Goal: Book appointment/travel/reservation

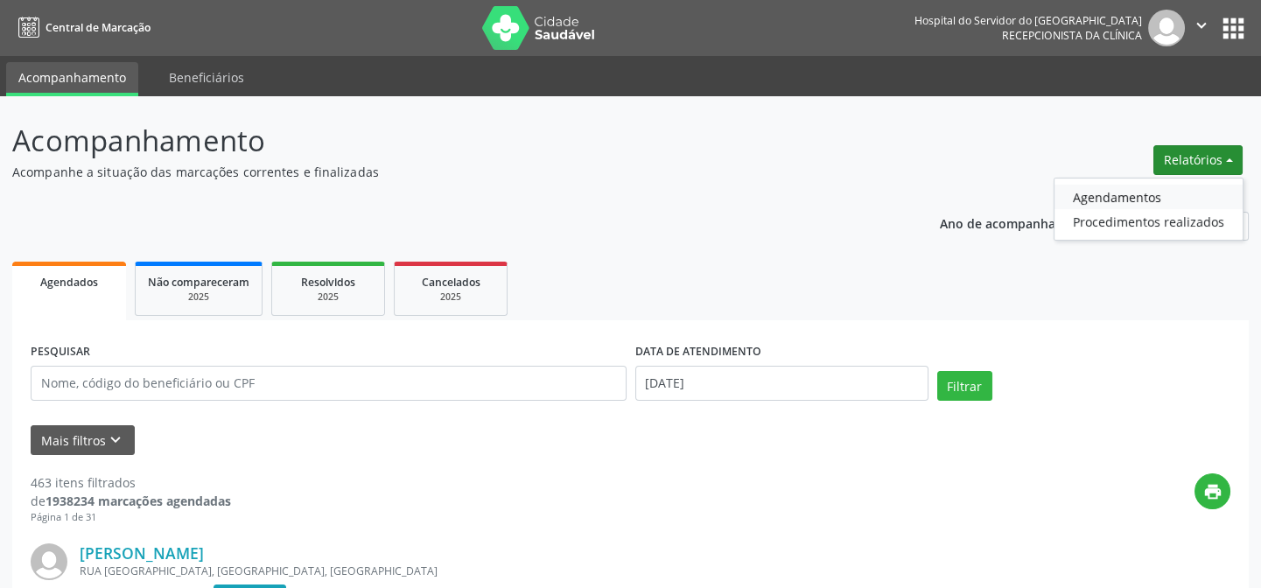
click at [1135, 196] on link "Agendamentos" at bounding box center [1149, 197] width 188 height 25
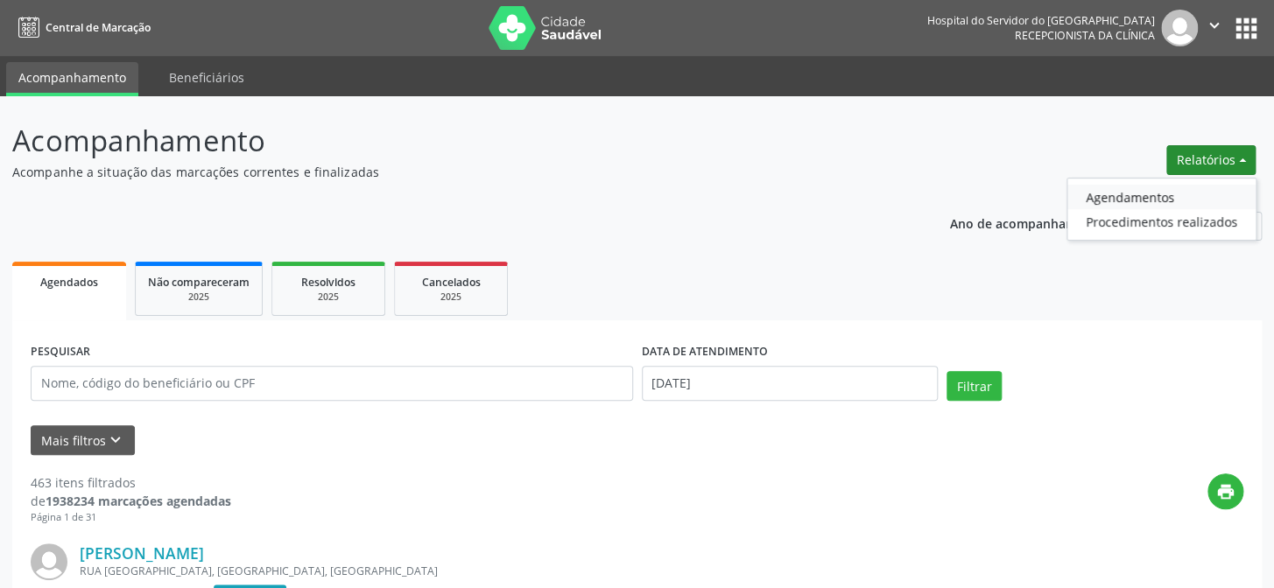
select select "9"
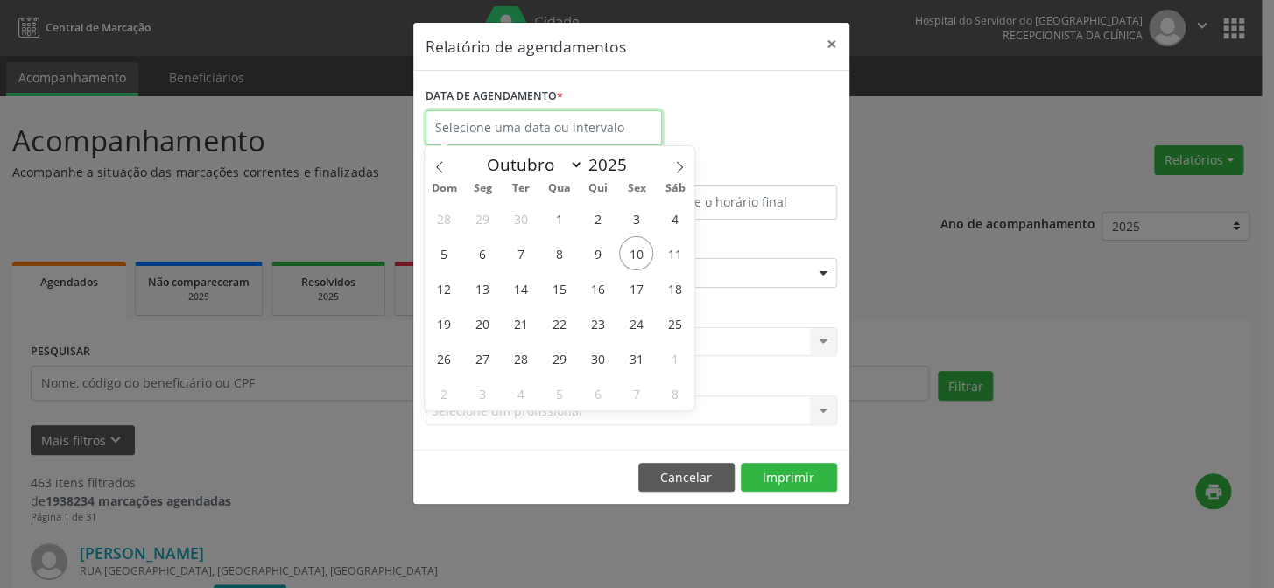
click at [499, 132] on input "text" at bounding box center [543, 127] width 236 height 35
click at [638, 219] on span "3" at bounding box center [636, 218] width 34 height 34
type input "[DATE]"
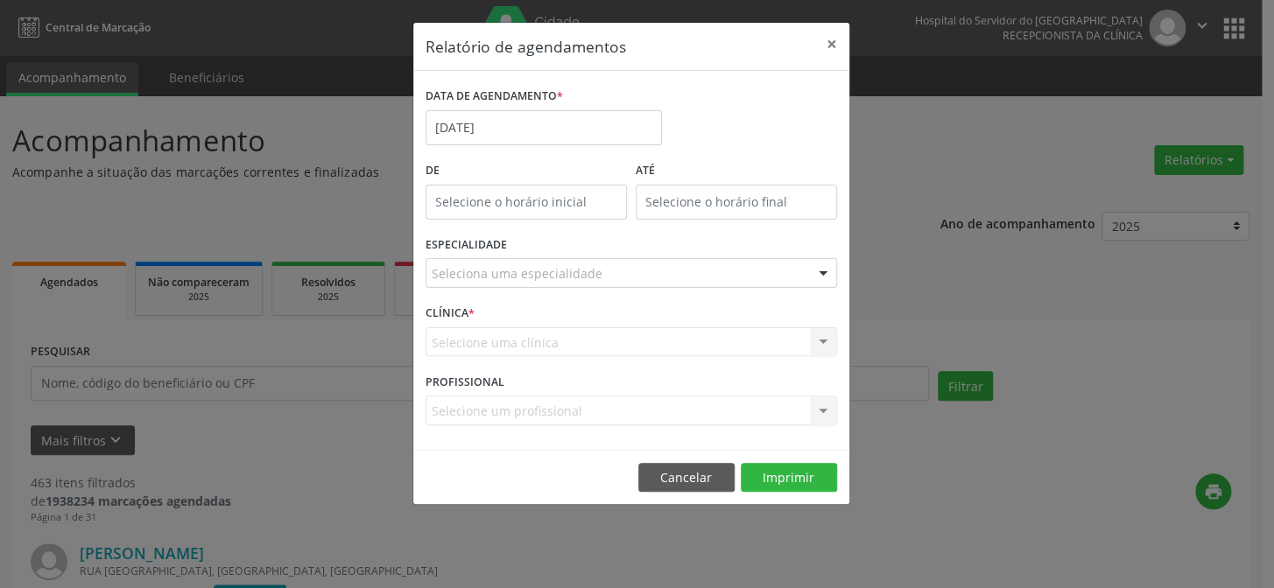
click at [638, 219] on div "ATÉ" at bounding box center [736, 195] width 210 height 74
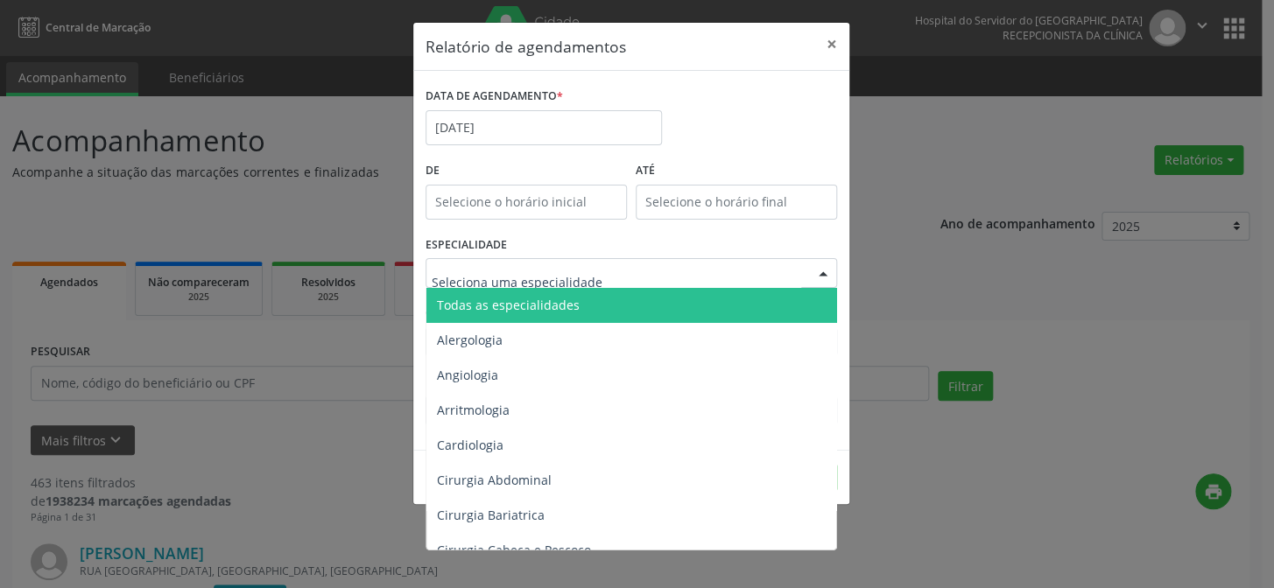
click at [598, 279] on div at bounding box center [630, 273] width 411 height 30
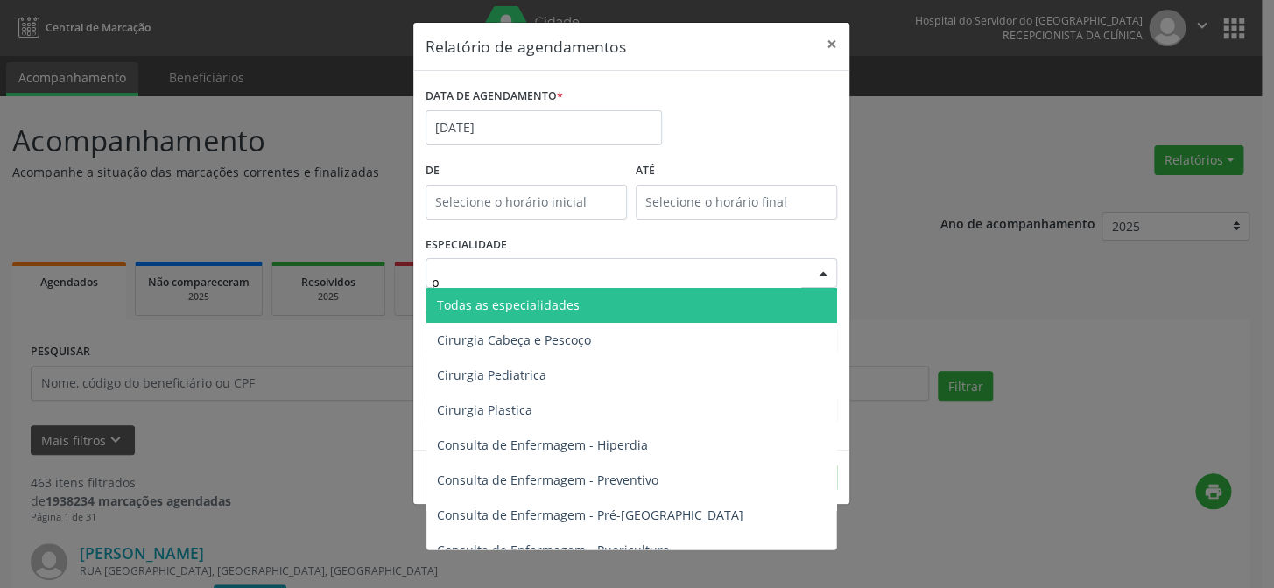
type input "pn"
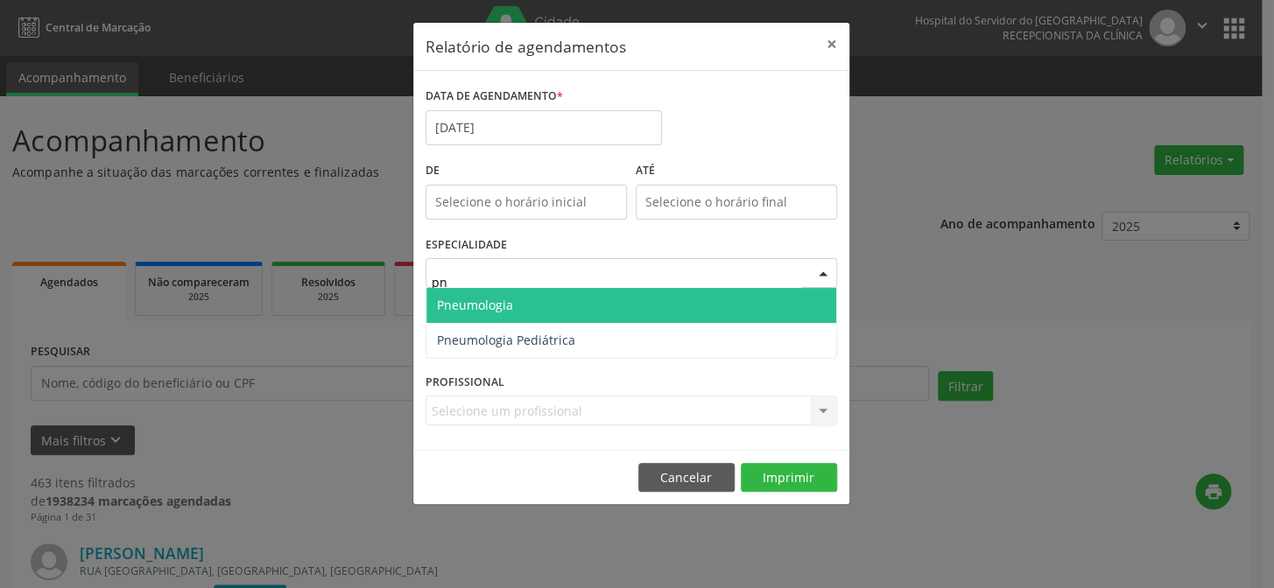
click at [517, 307] on span "Pneumologia" at bounding box center [631, 305] width 410 height 35
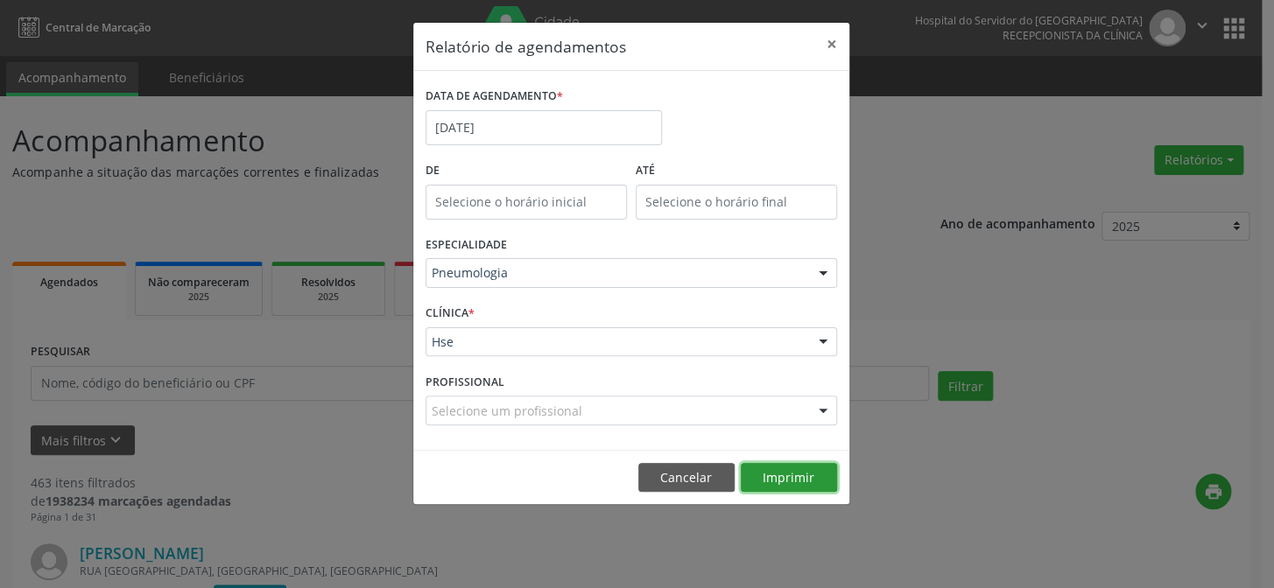
click at [761, 474] on button "Imprimir" at bounding box center [788, 478] width 96 height 30
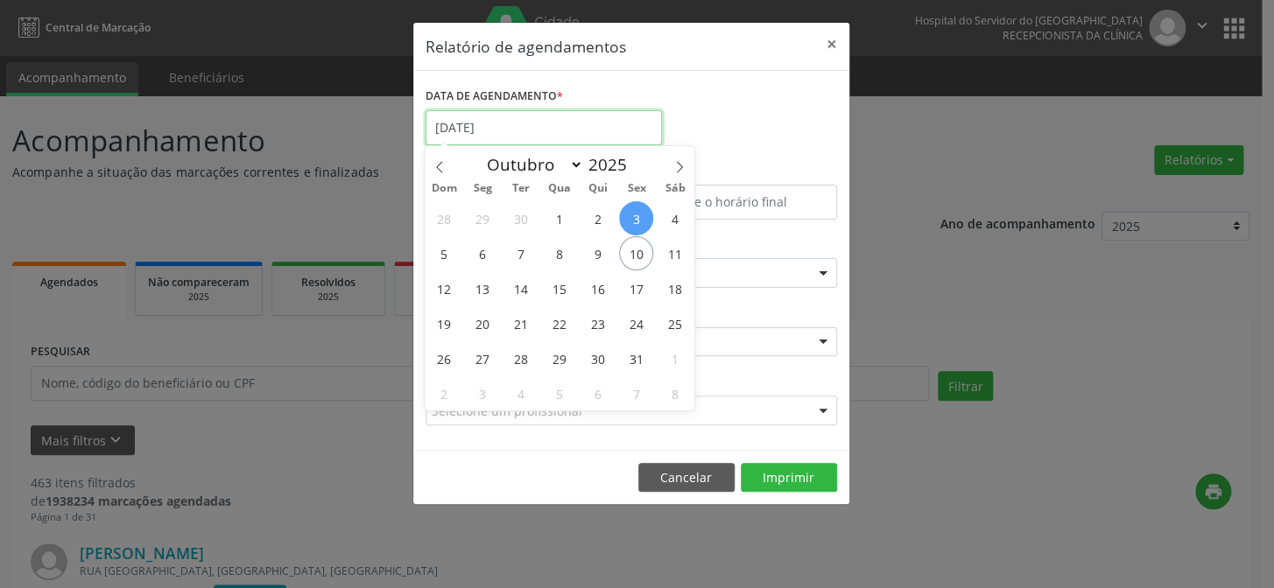
click at [504, 120] on input "[DATE]" at bounding box center [543, 127] width 236 height 35
click at [438, 167] on icon at bounding box center [439, 166] width 6 height 11
select select "8"
click at [635, 327] on span "26" at bounding box center [636, 323] width 34 height 34
type input "[DATE]"
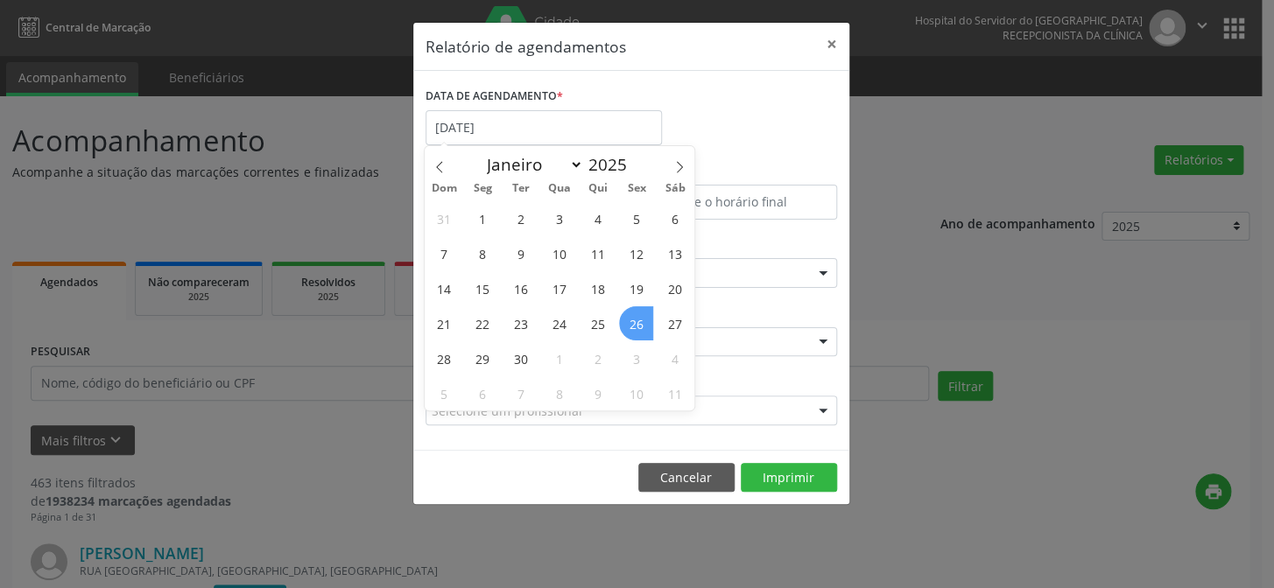
click at [635, 327] on span "26" at bounding box center [636, 323] width 34 height 34
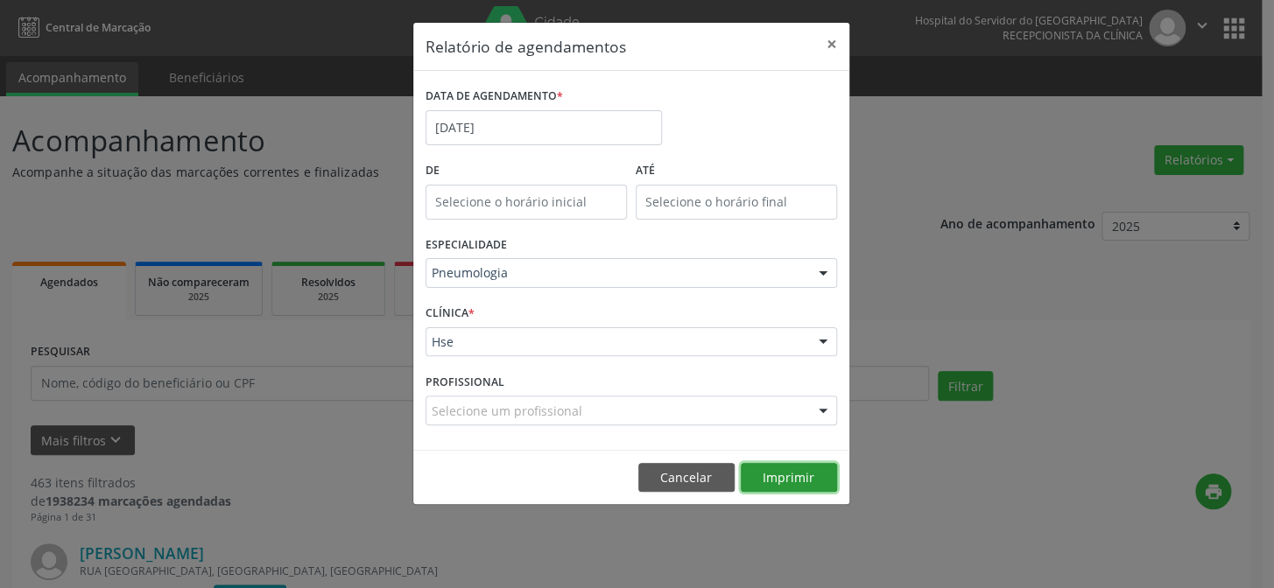
click at [778, 474] on button "Imprimir" at bounding box center [788, 478] width 96 height 30
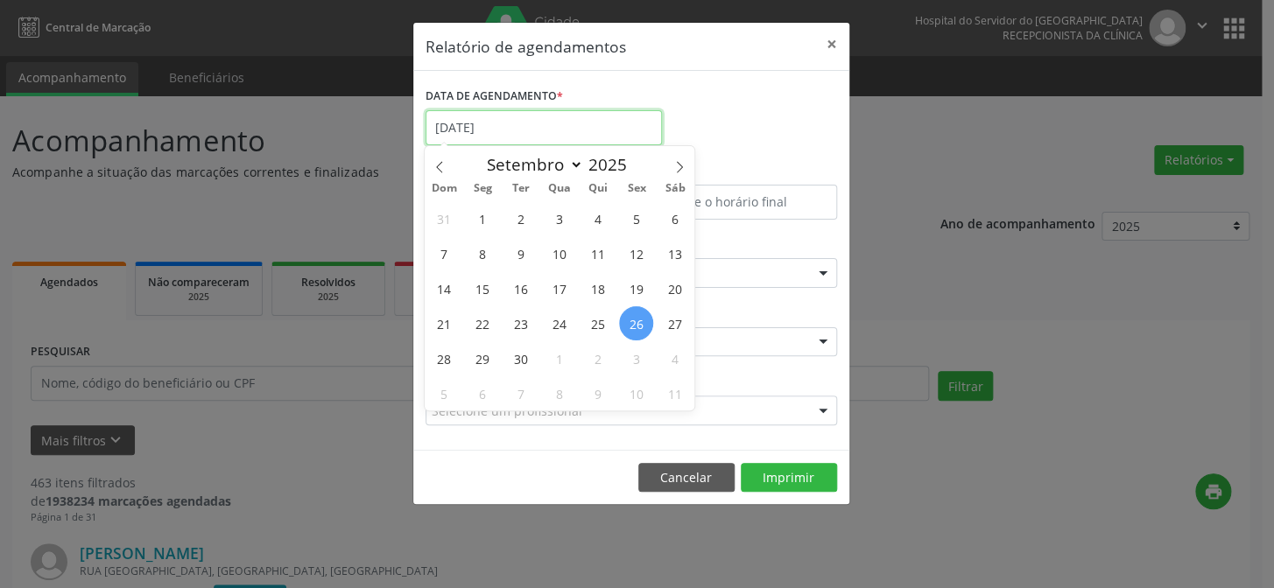
click at [499, 127] on input "[DATE]" at bounding box center [543, 127] width 236 height 35
click at [633, 281] on span "19" at bounding box center [636, 288] width 34 height 34
type input "[DATE]"
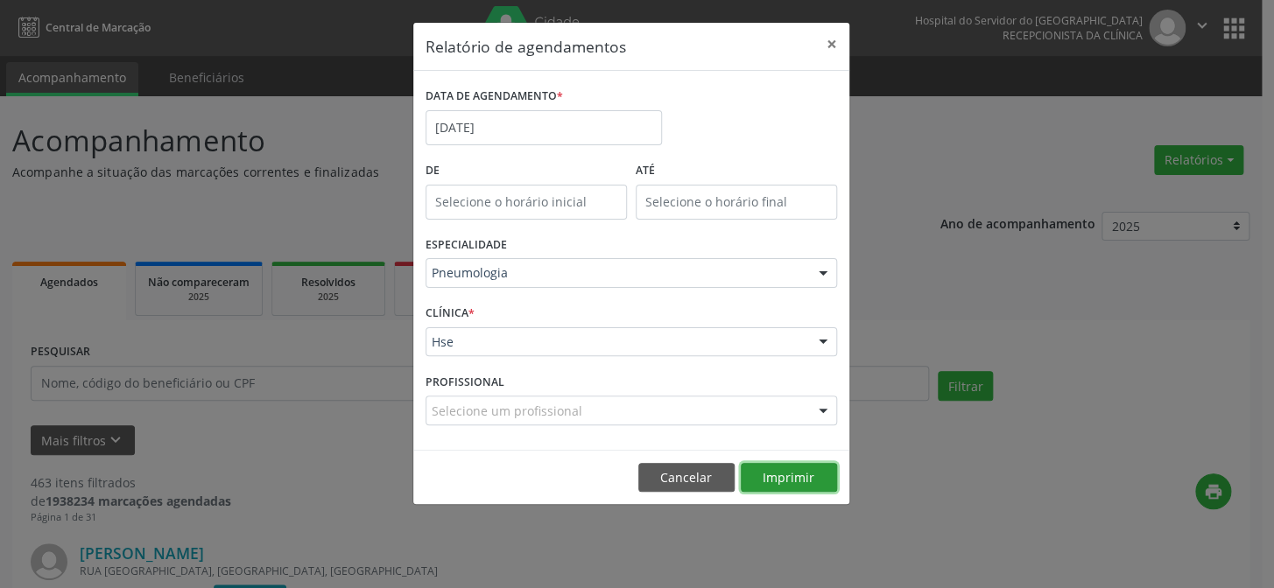
click at [787, 469] on button "Imprimir" at bounding box center [788, 478] width 96 height 30
